Goal: Task Accomplishment & Management: Manage account settings

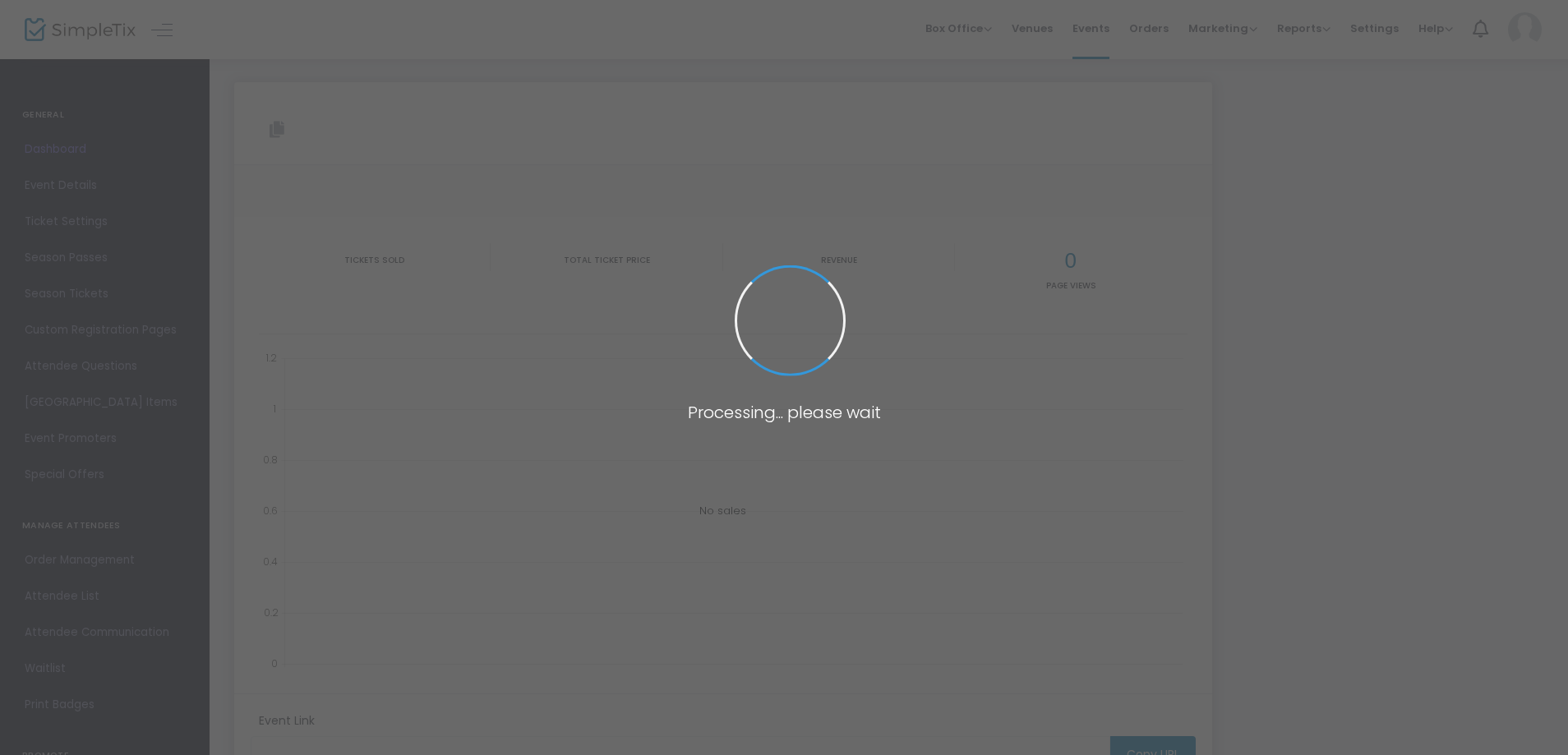
type input "[URL][DOMAIN_NAME][PERSON_NAME]"
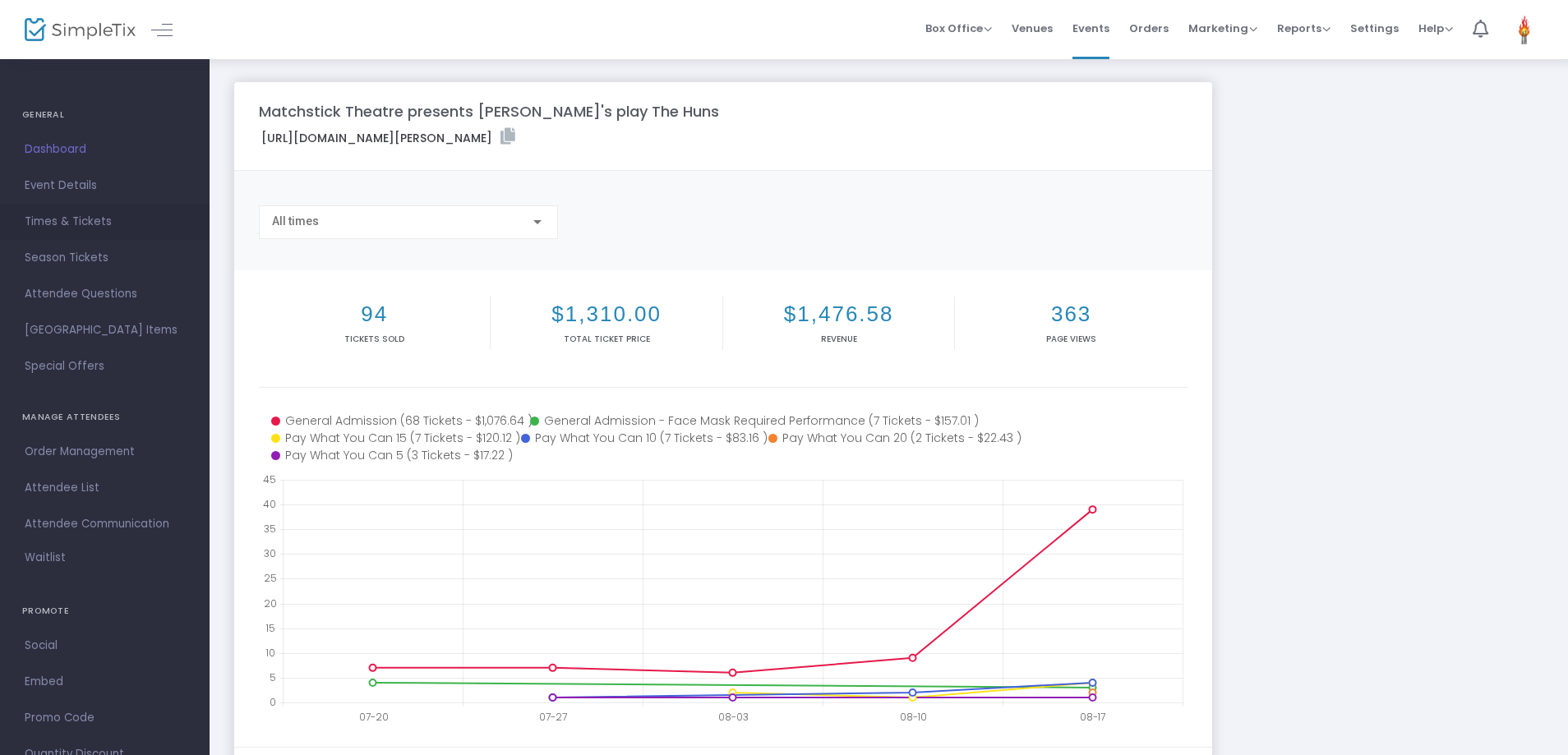
click at [103, 212] on span "Times & Tickets" at bounding box center [105, 222] width 160 height 21
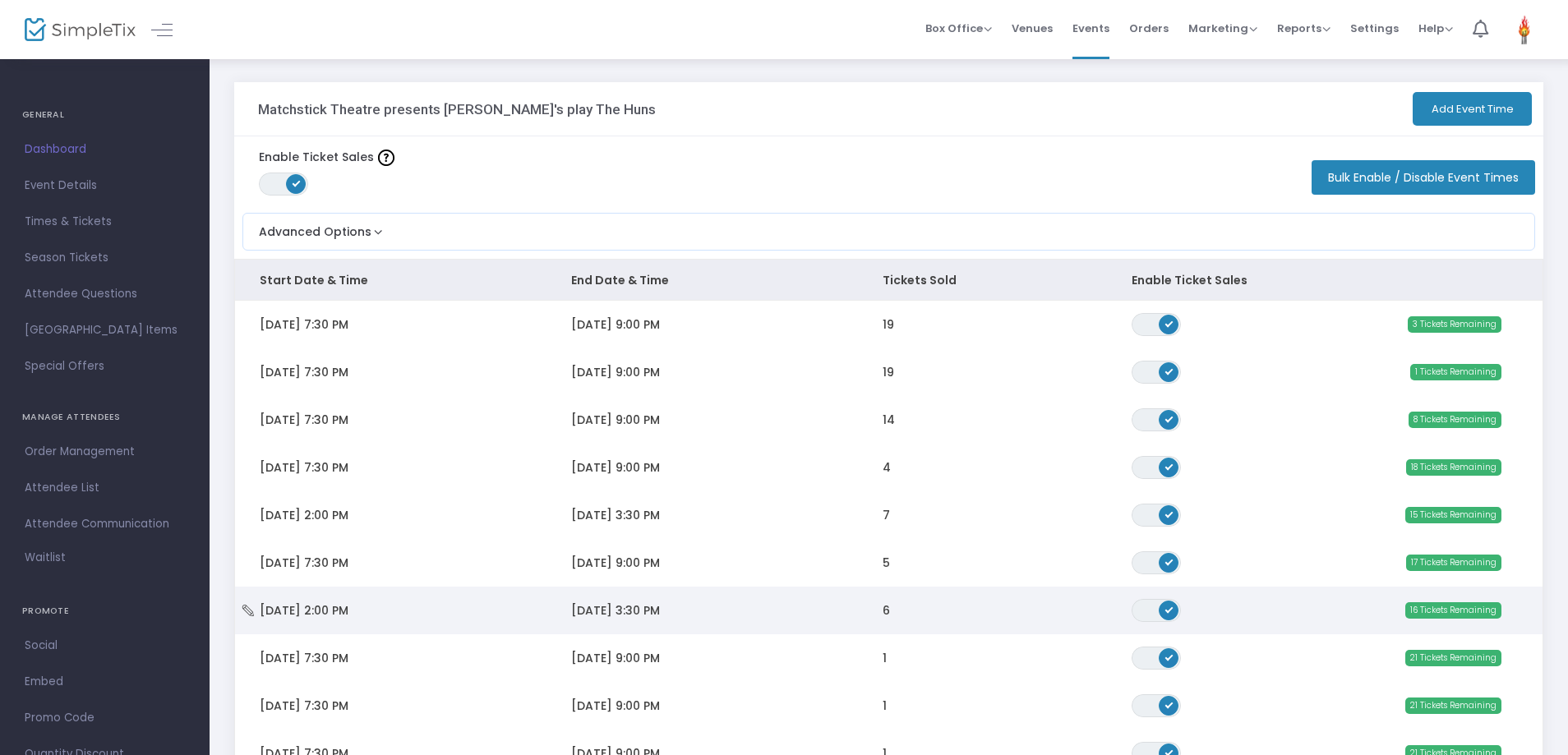
click at [414, 621] on td "Sun 8/31/2025 2:00 PM" at bounding box center [390, 610] width 311 height 47
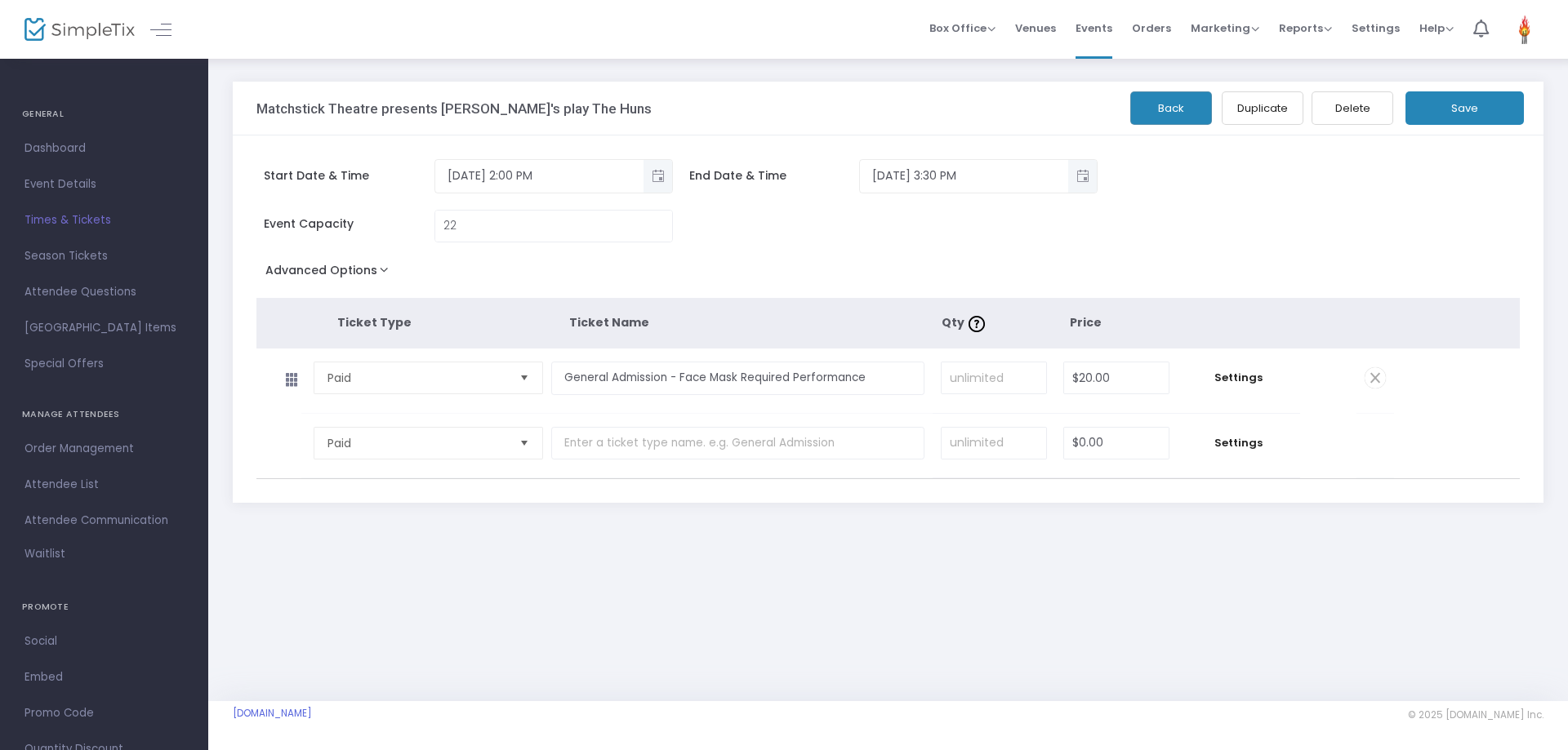
click at [138, 210] on span "Times & Tickets" at bounding box center [104, 220] width 159 height 21
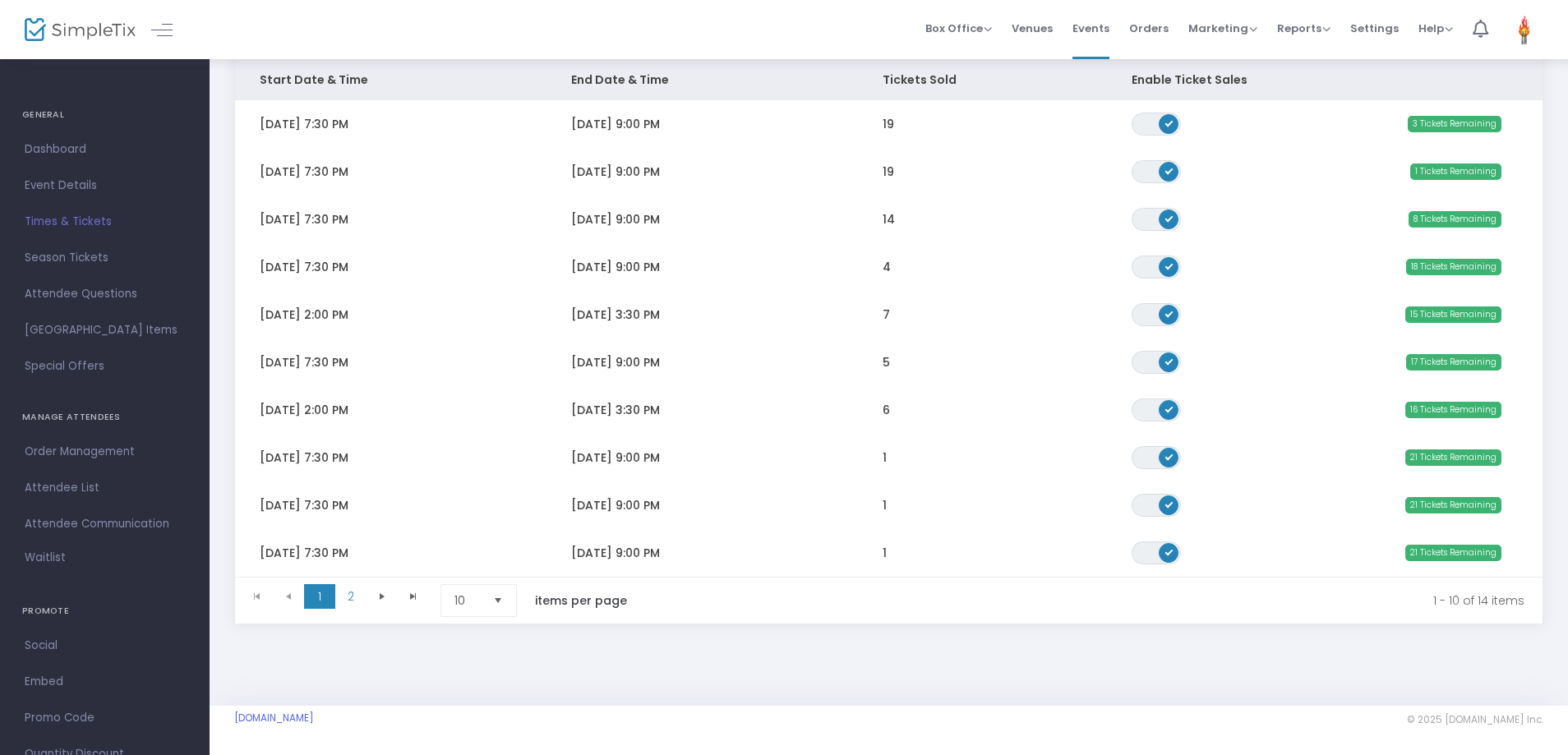
scroll to position [206, 0]
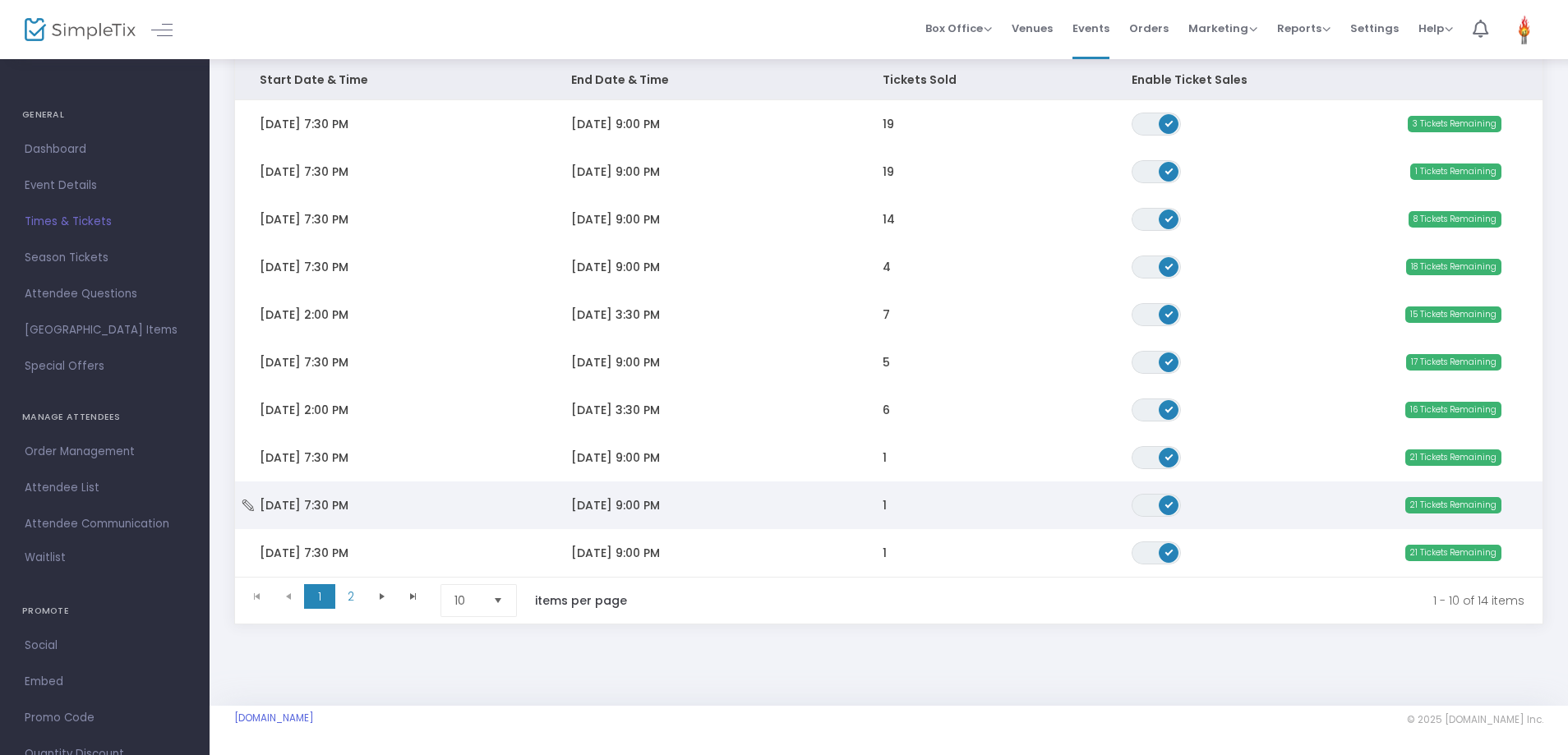
click at [407, 521] on td "Wed 9/3/2025 7:30 PM" at bounding box center [390, 505] width 311 height 47
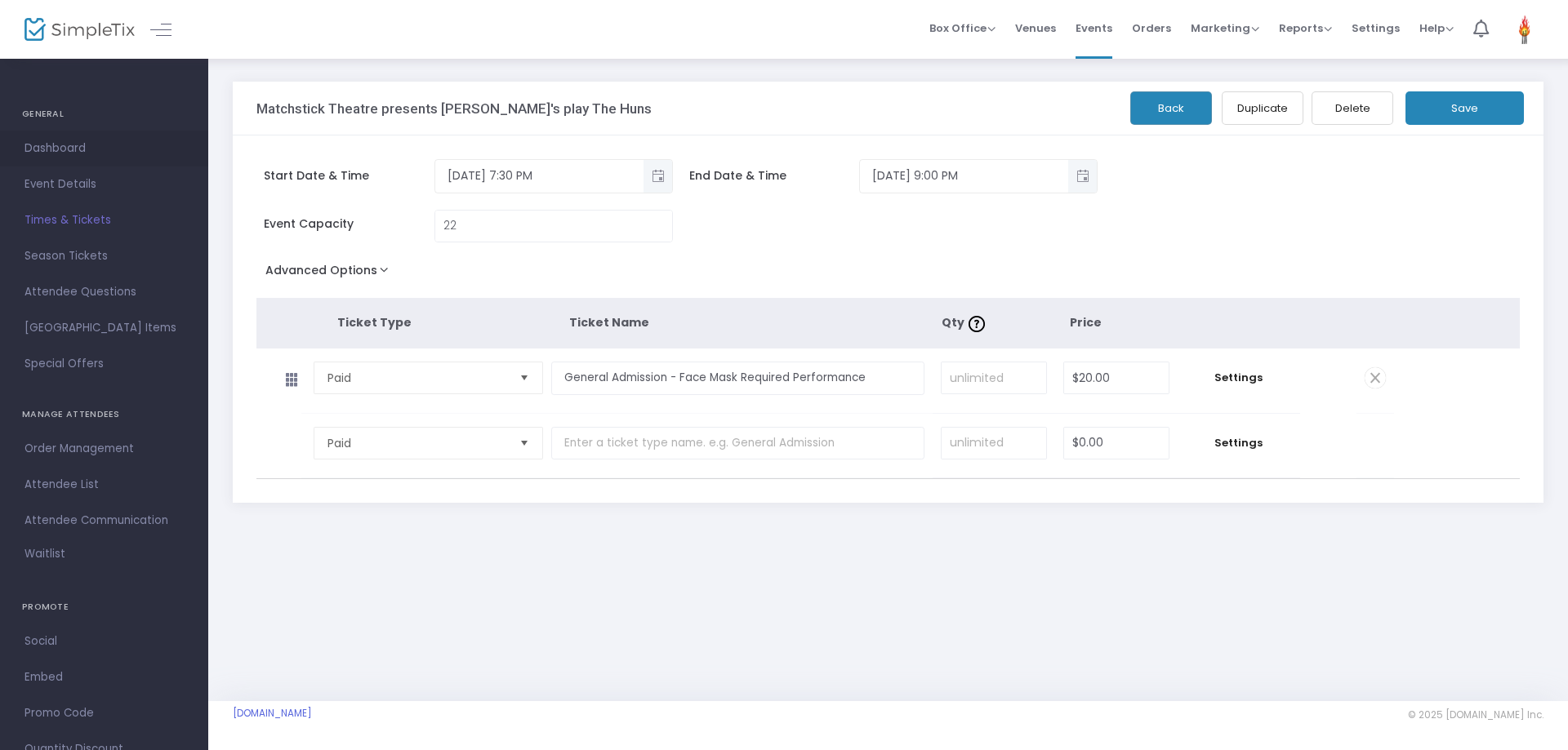
click at [87, 138] on span "Dashboard" at bounding box center [104, 148] width 159 height 21
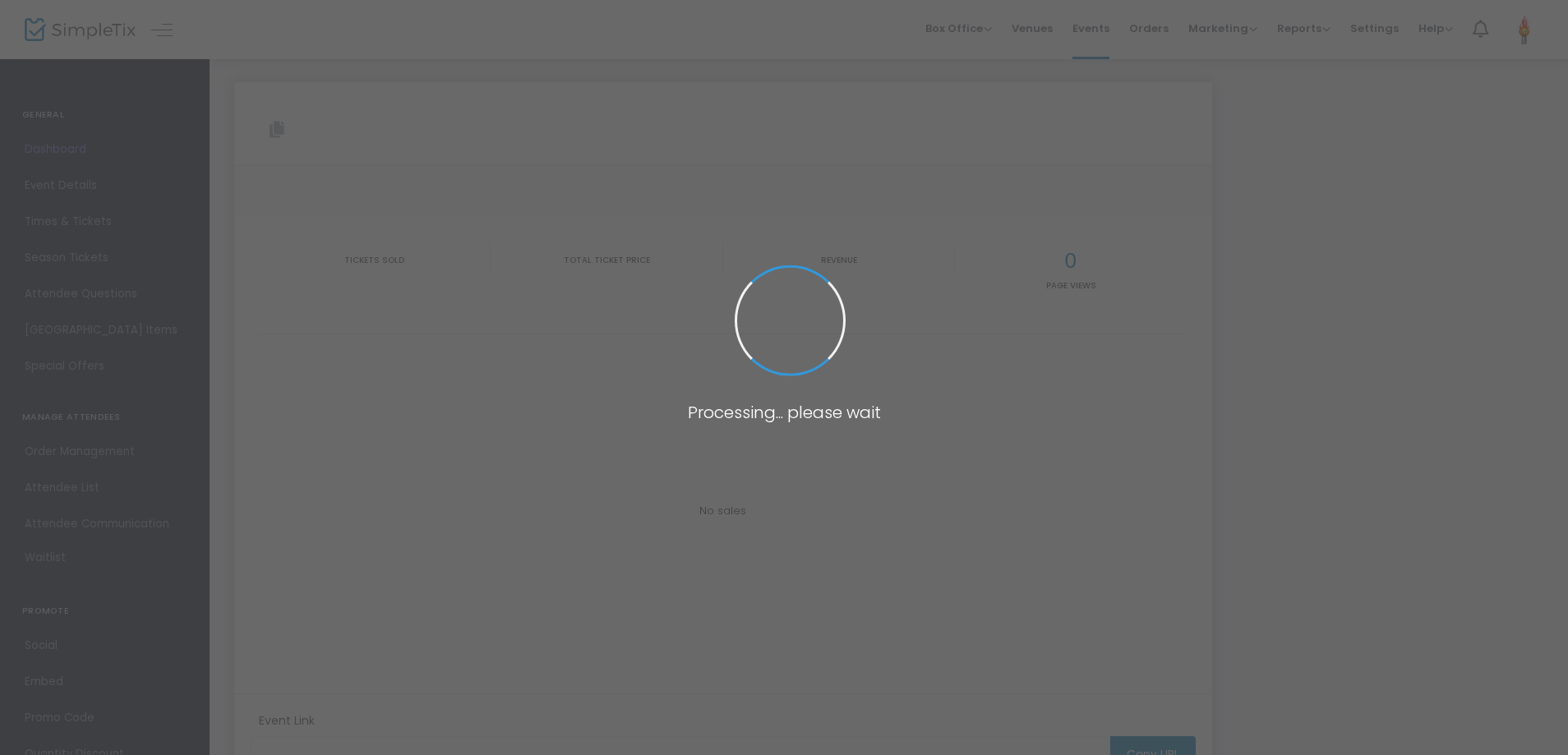
type input "[URL][DOMAIN_NAME][PERSON_NAME]"
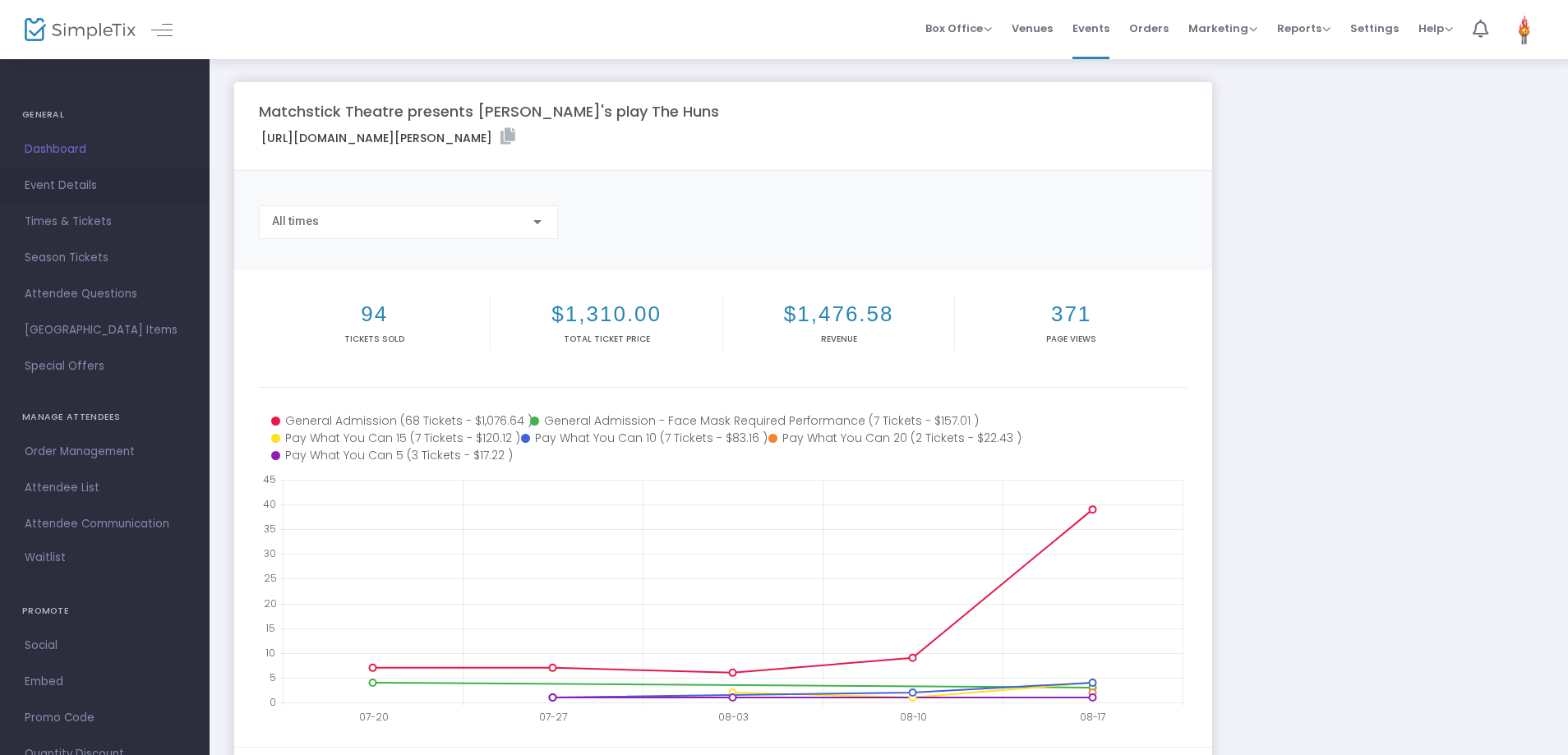
click at [83, 173] on link "Event Details" at bounding box center [105, 186] width 210 height 36
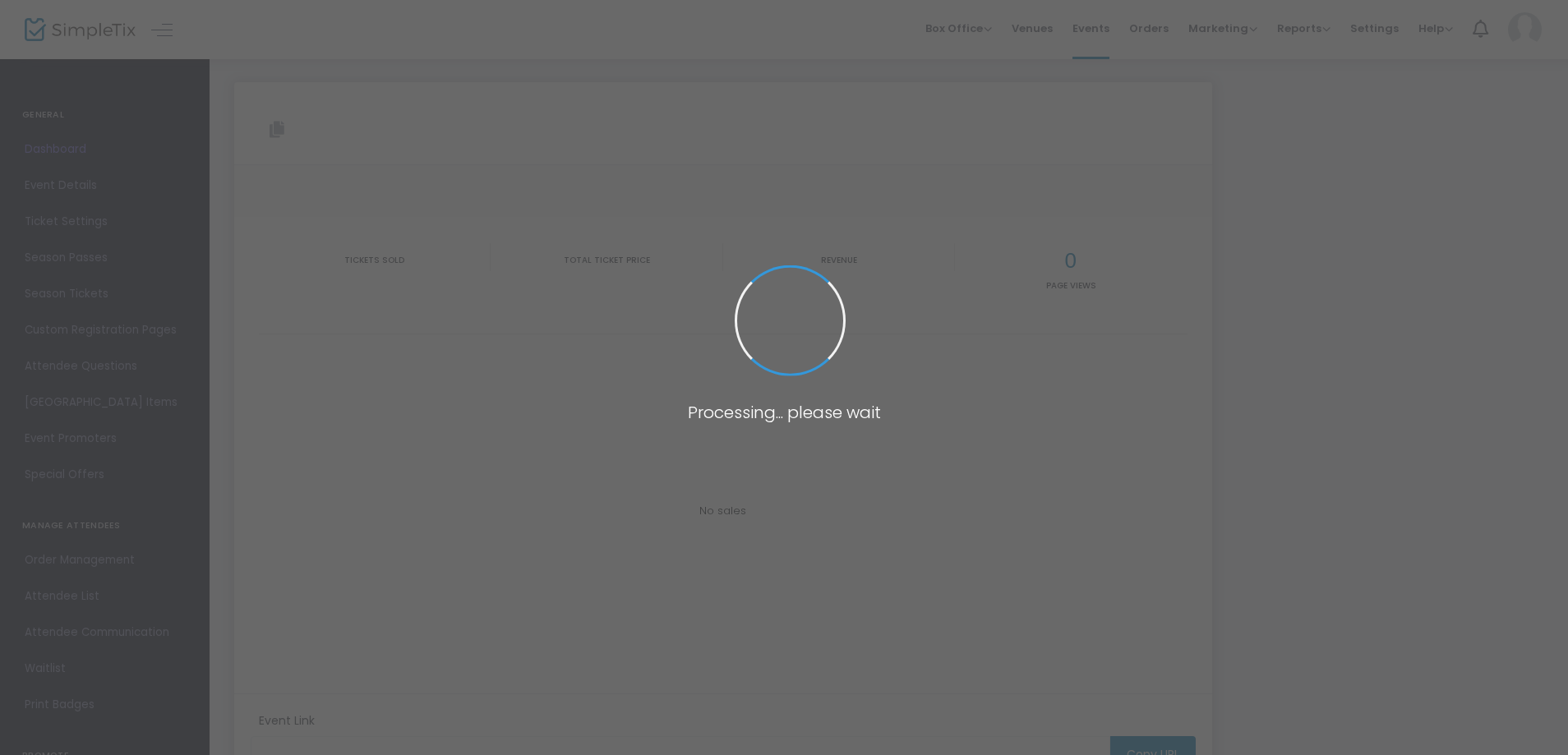
type input "[URL][DOMAIN_NAME][PERSON_NAME]"
